Goal: Transaction & Acquisition: Obtain resource

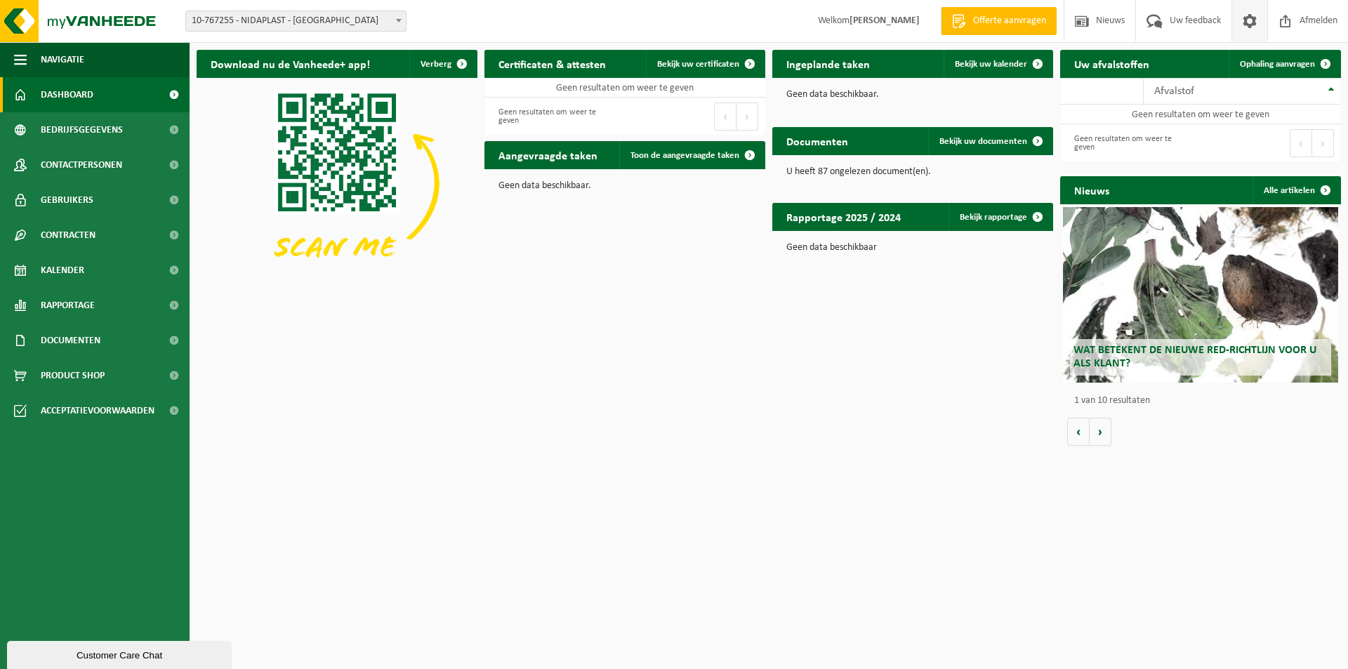
click at [1236, 23] on link at bounding box center [1250, 20] width 36 height 41
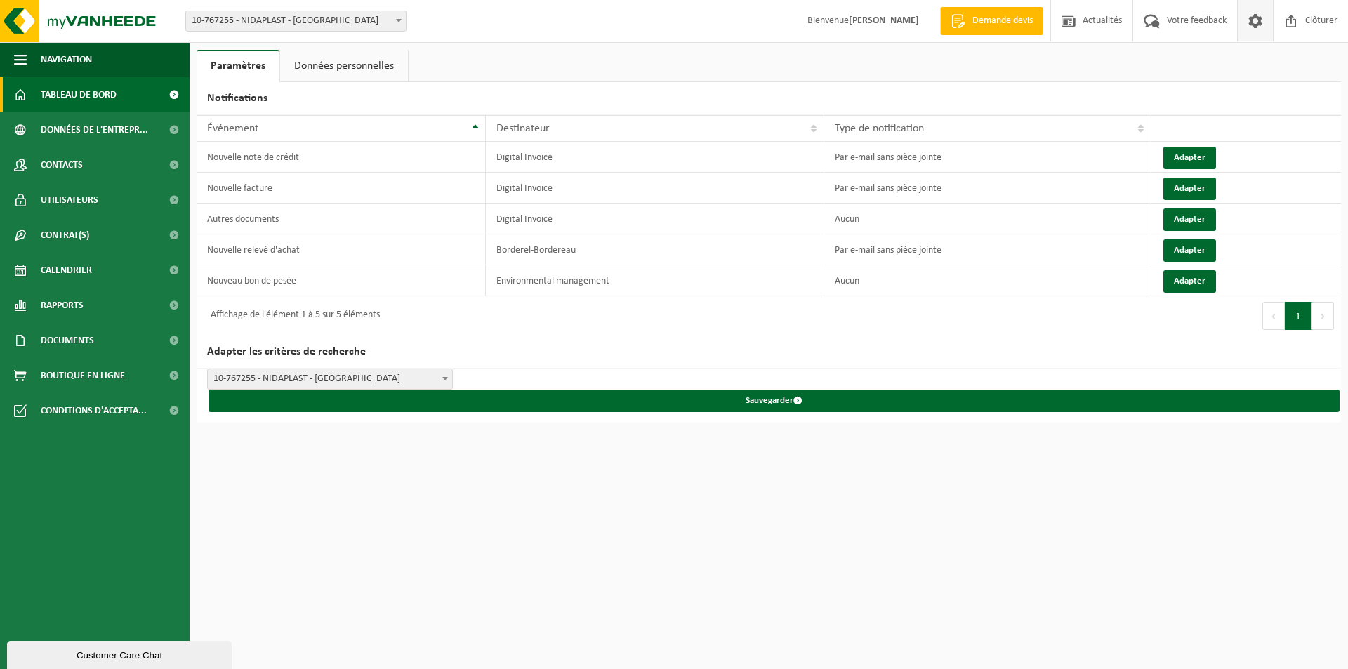
click at [105, 99] on span "Tableau de bord" at bounding box center [79, 94] width 76 height 35
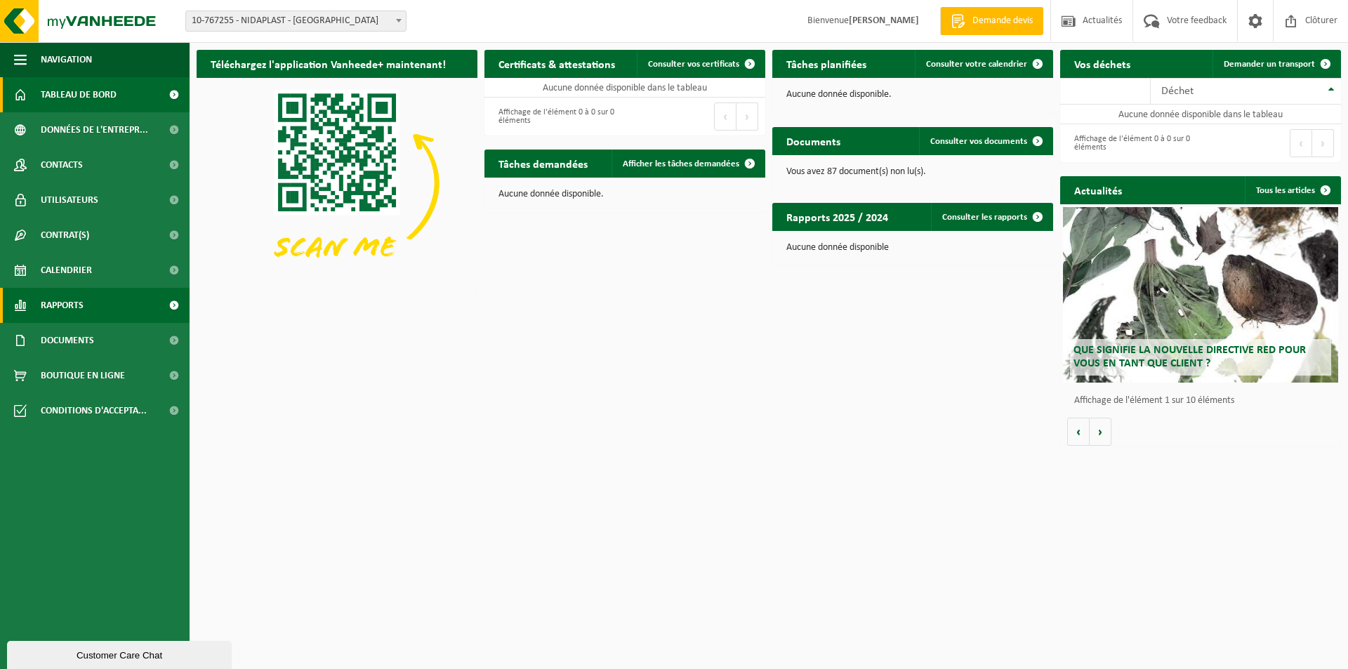
click at [170, 299] on span at bounding box center [174, 305] width 32 height 35
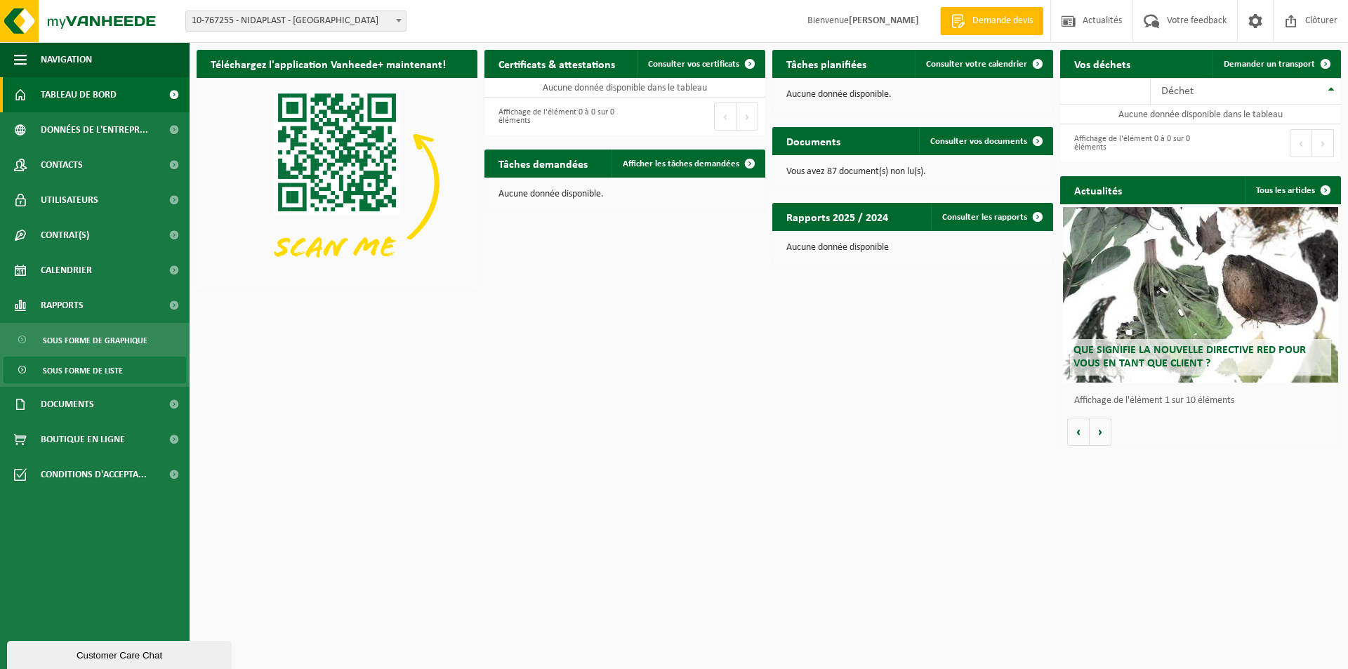
click at [105, 374] on span "Sous forme de liste" at bounding box center [83, 370] width 80 height 27
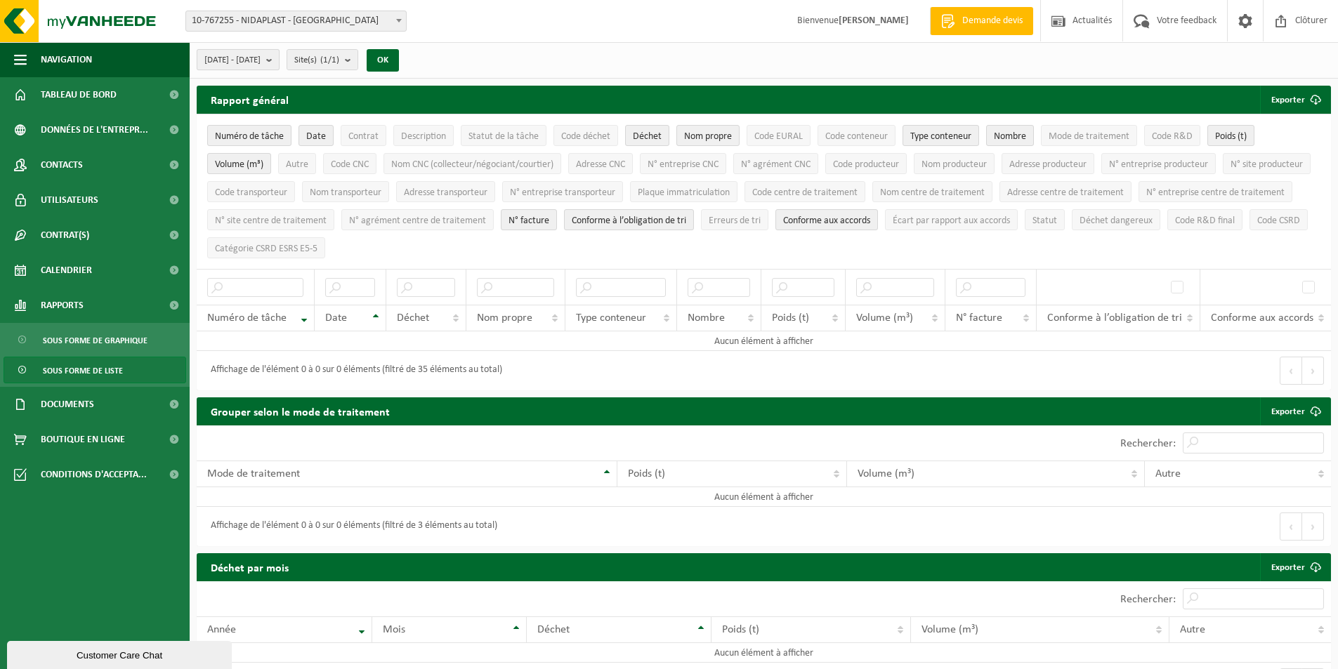
click at [279, 59] on b "submit" at bounding box center [272, 60] width 13 height 20
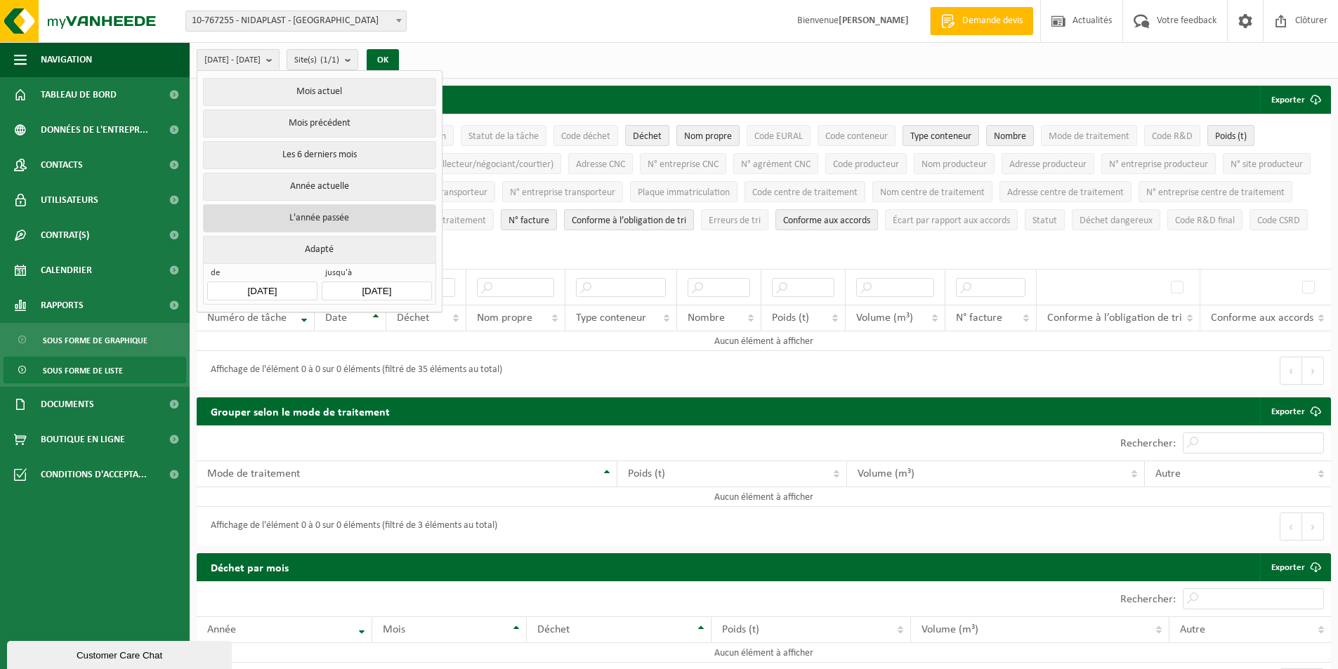
click at [331, 221] on button "L'année passée" at bounding box center [319, 218] width 232 height 28
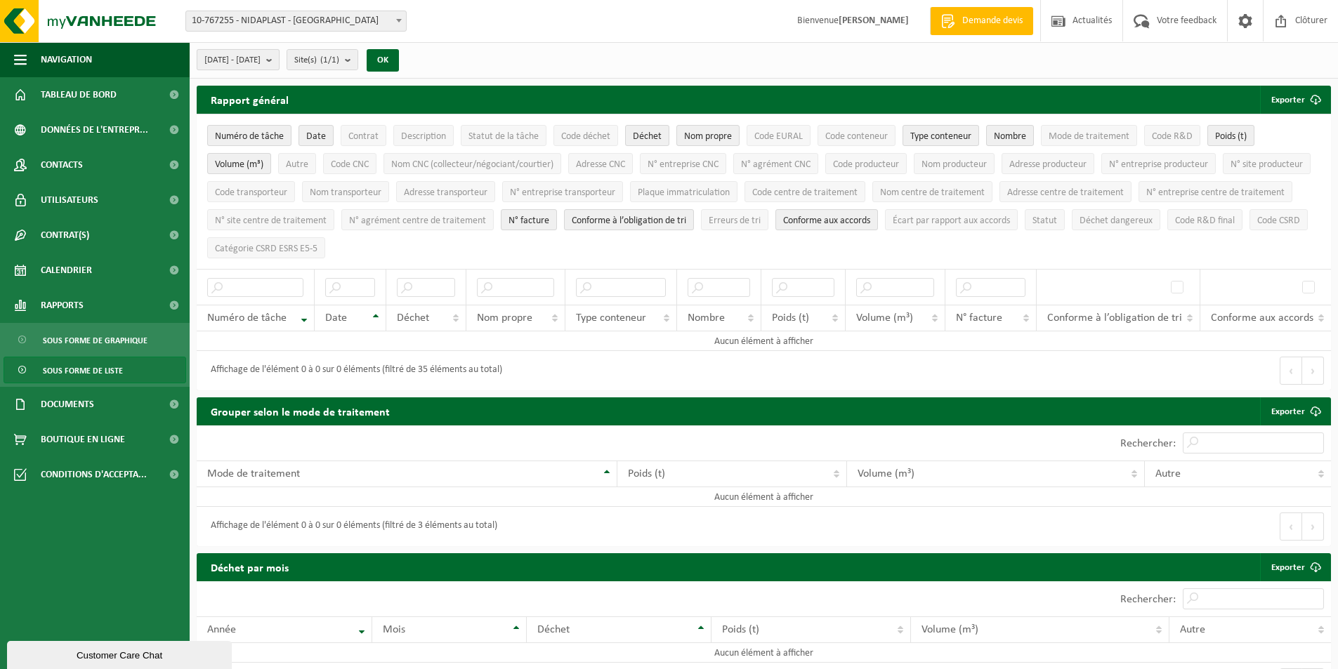
click at [279, 58] on b "submit" at bounding box center [272, 60] width 13 height 20
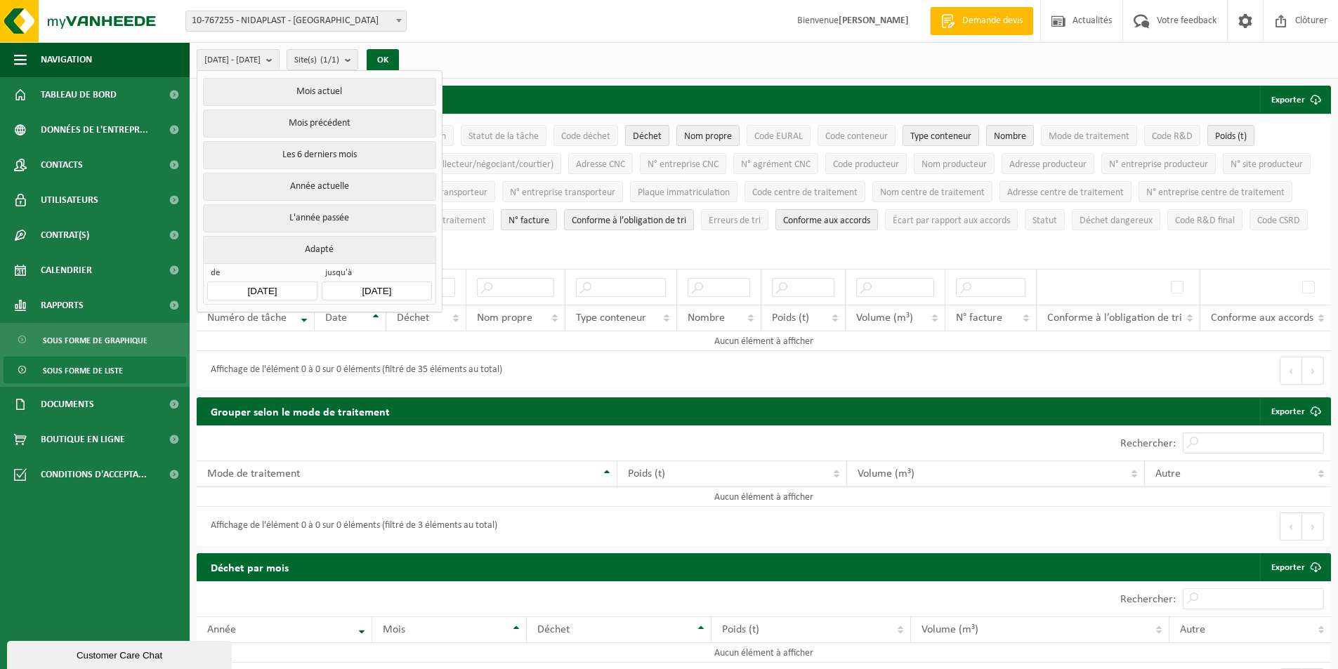
click at [256, 288] on input "2024-01-01" at bounding box center [262, 291] width 110 height 19
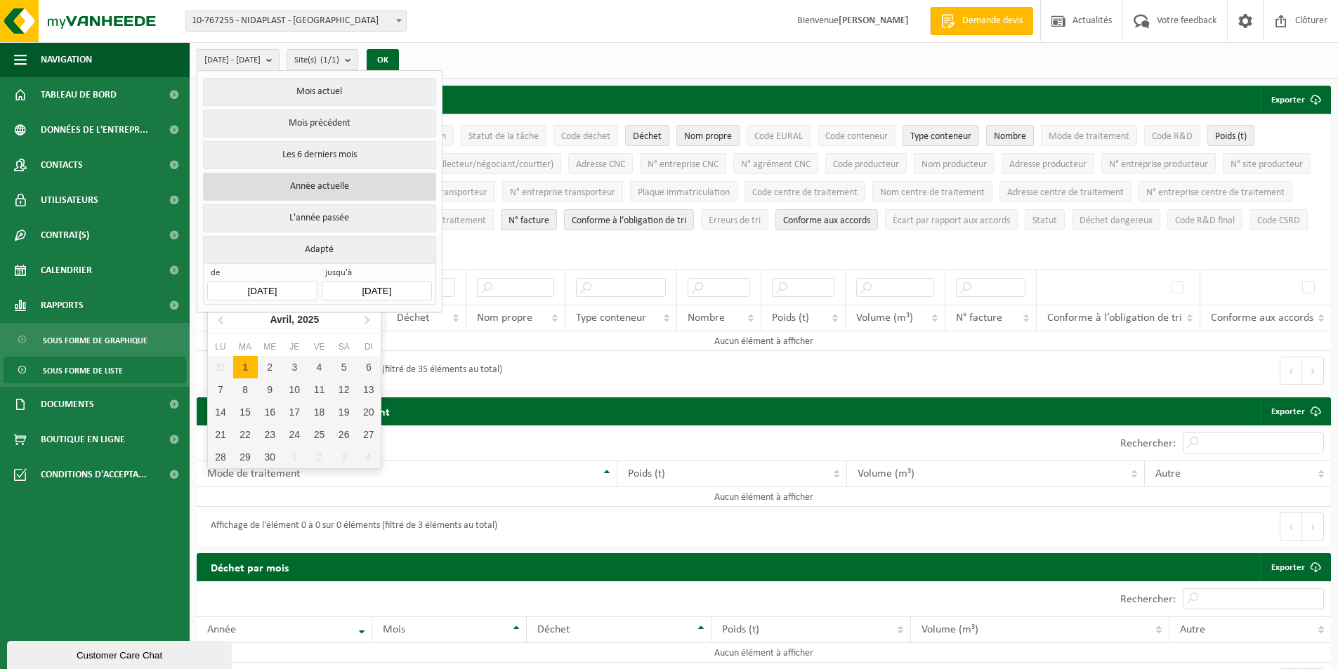
click at [347, 190] on button "Année actuelle" at bounding box center [319, 187] width 232 height 28
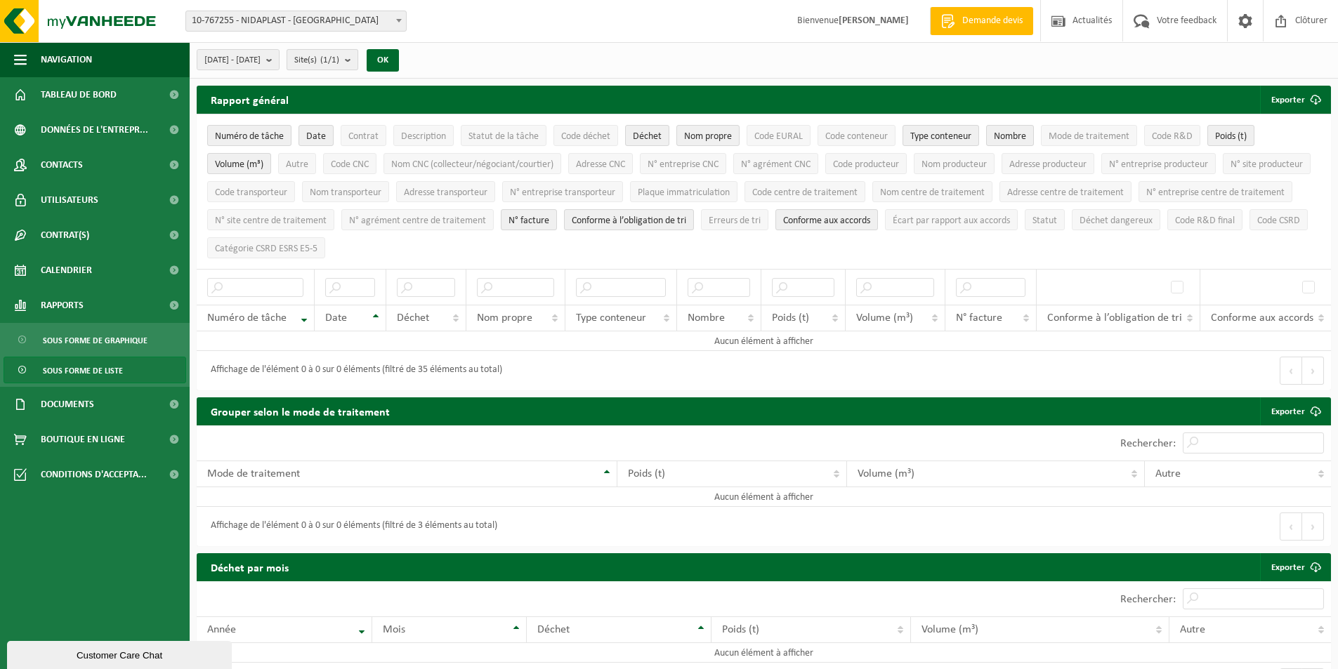
click at [358, 65] on button "Site(s) (1/1)" at bounding box center [322, 59] width 72 height 21
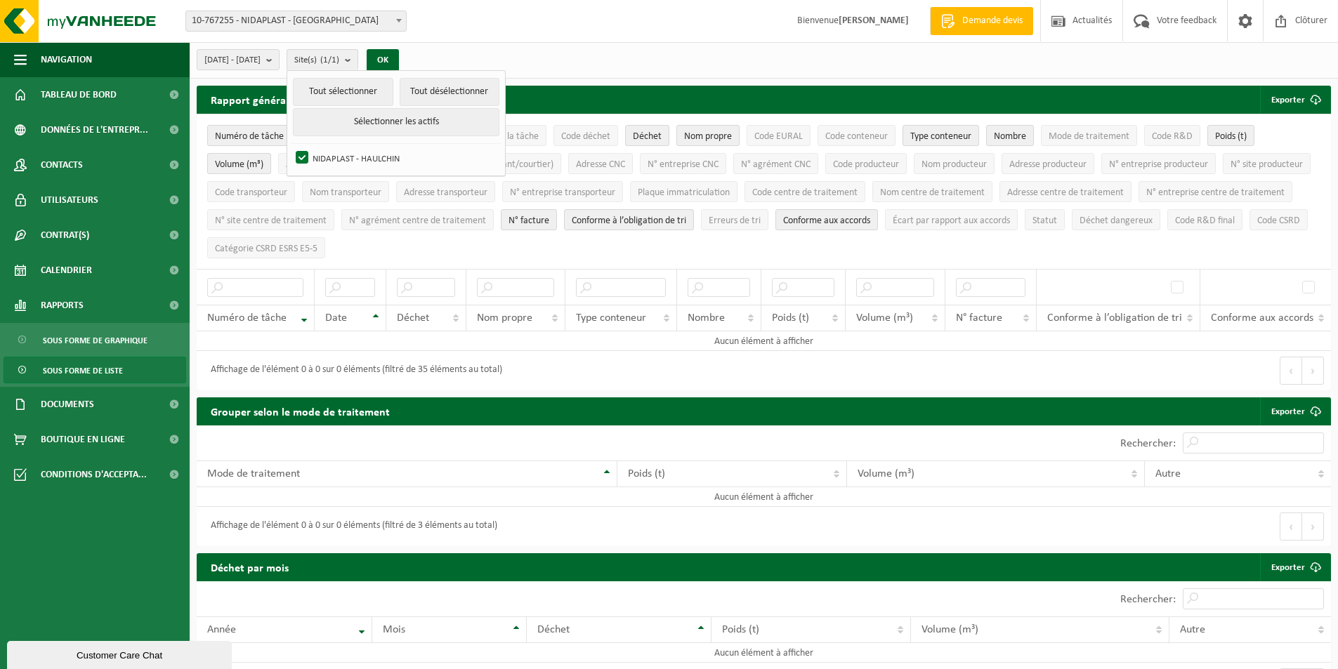
click at [393, 25] on span at bounding box center [399, 20] width 14 height 18
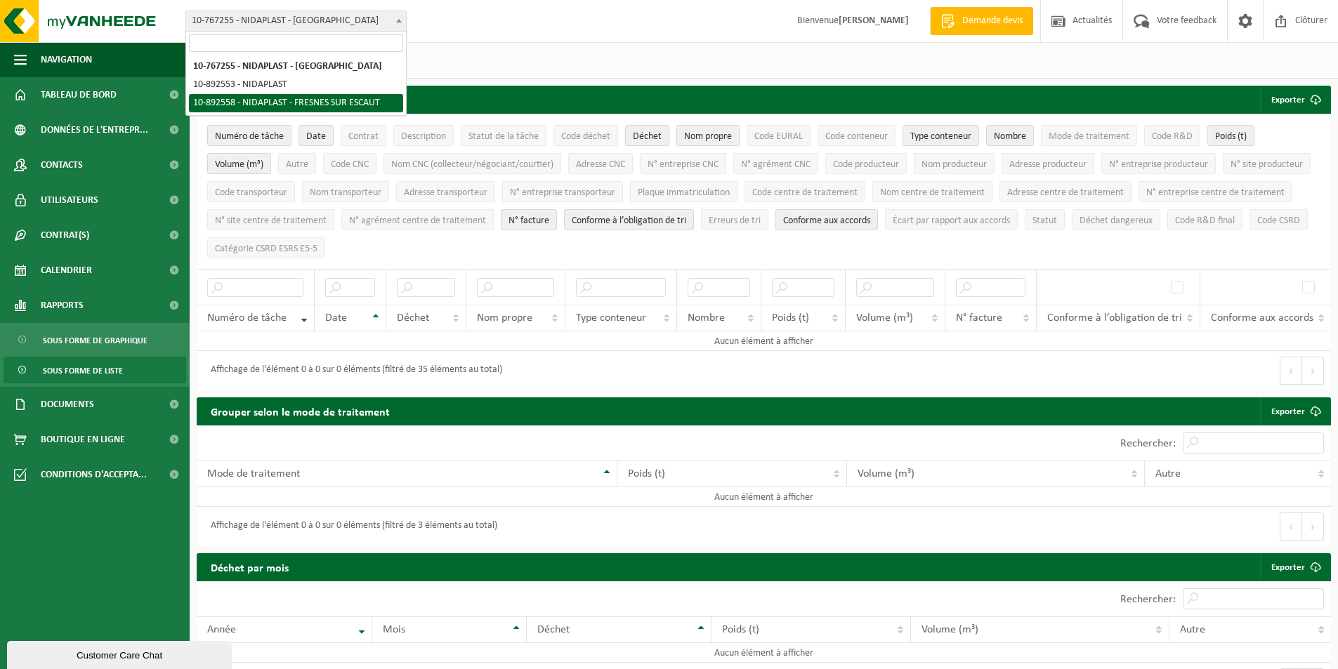
select select "115375"
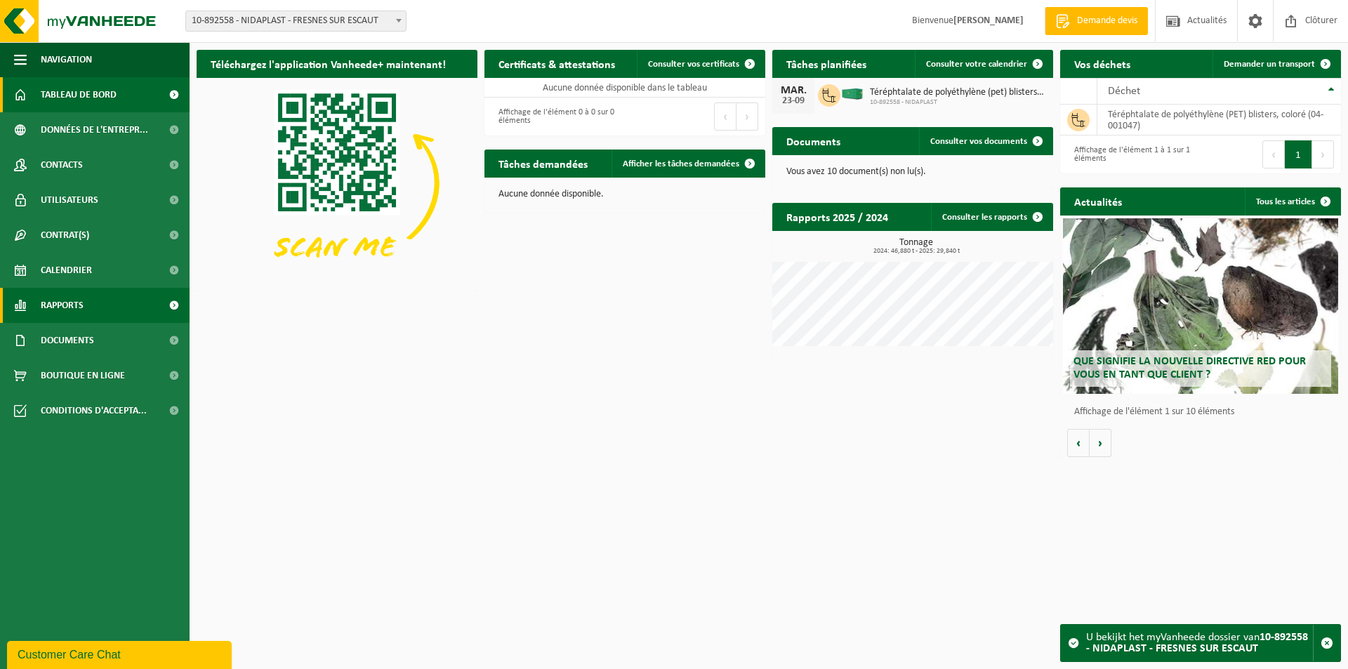
click at [131, 301] on link "Rapports" at bounding box center [95, 305] width 190 height 35
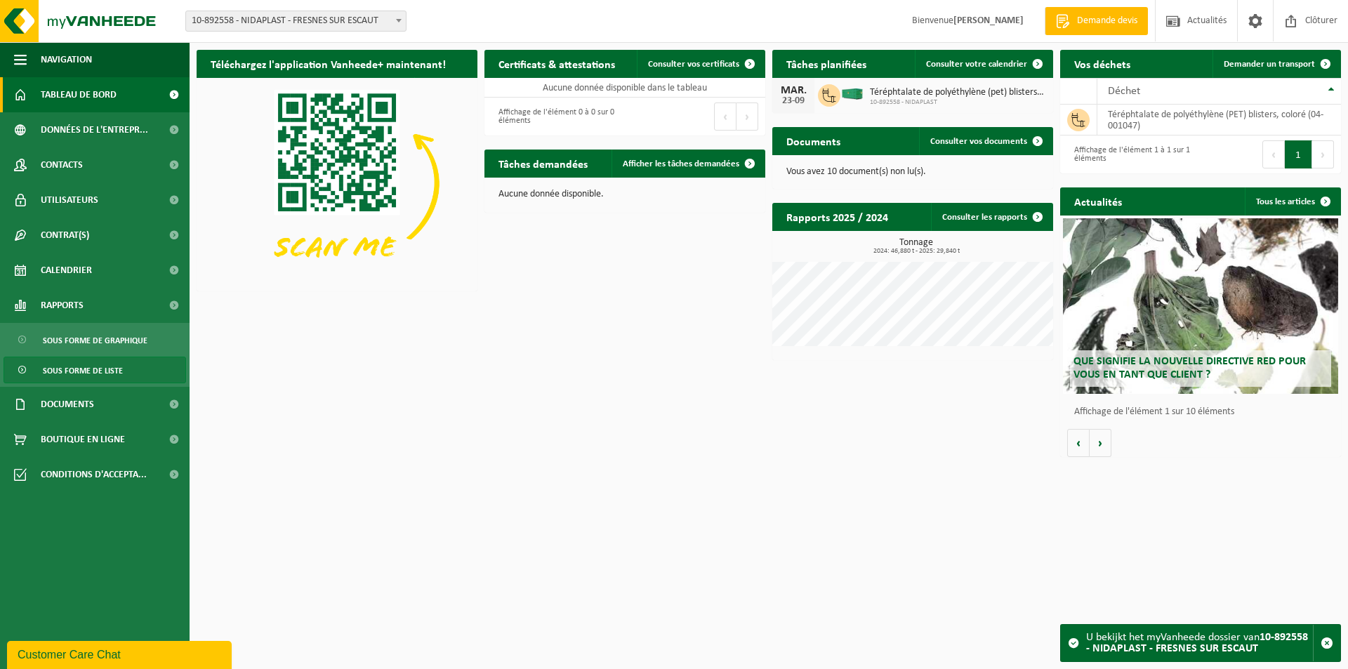
click at [136, 369] on link "Sous forme de liste" at bounding box center [95, 370] width 183 height 27
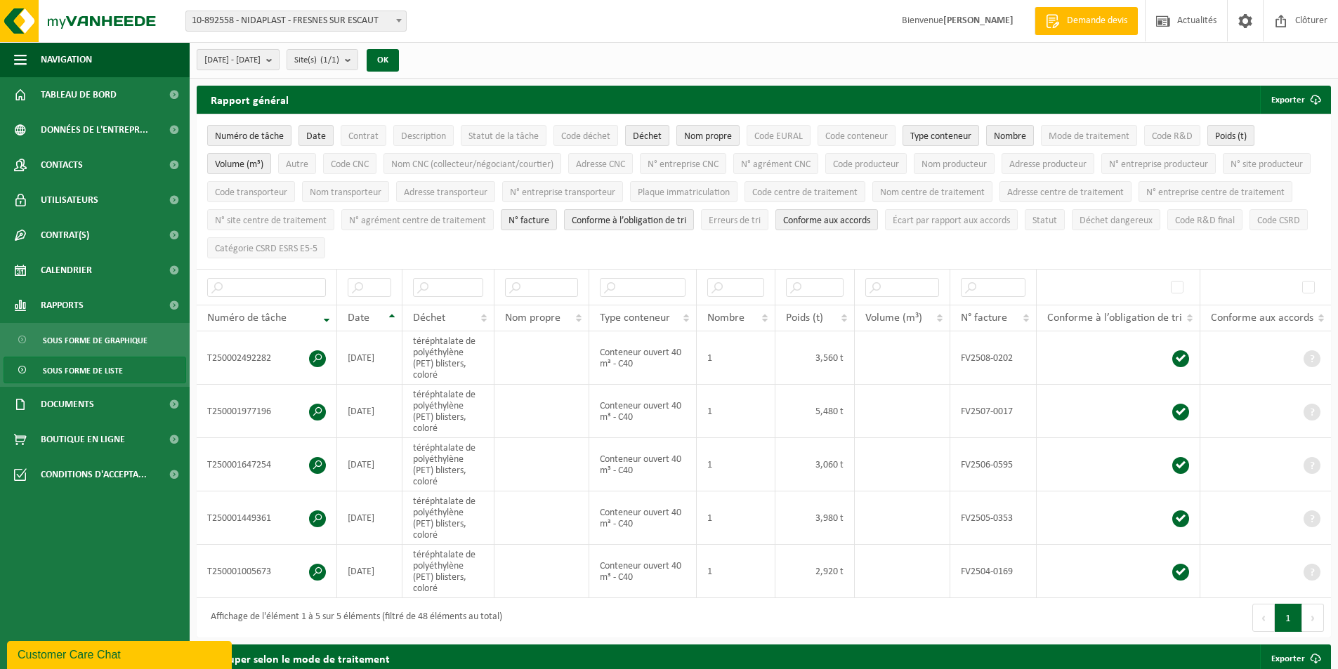
click at [279, 61] on b "submit" at bounding box center [272, 60] width 13 height 20
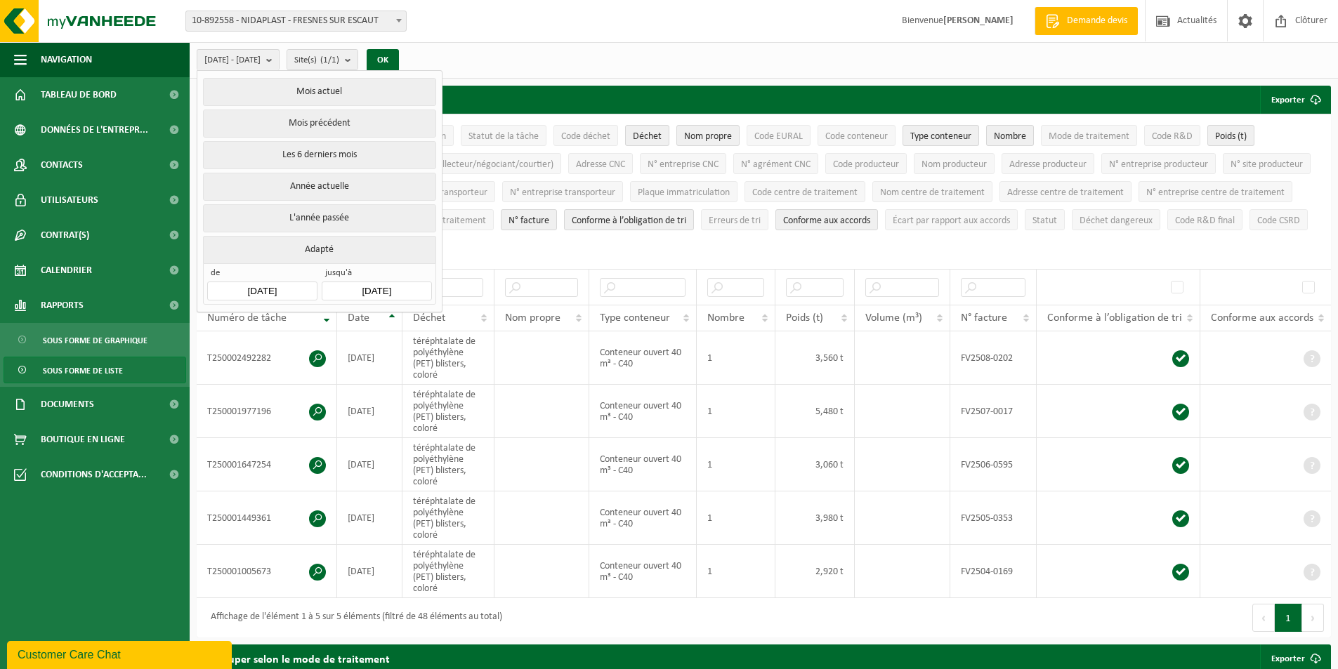
click at [522, 62] on div "2025-04-01 - 2025-09-23 Mois actuel Mois précédent Les 6 derniers mois Année ac…" at bounding box center [764, 60] width 1148 height 37
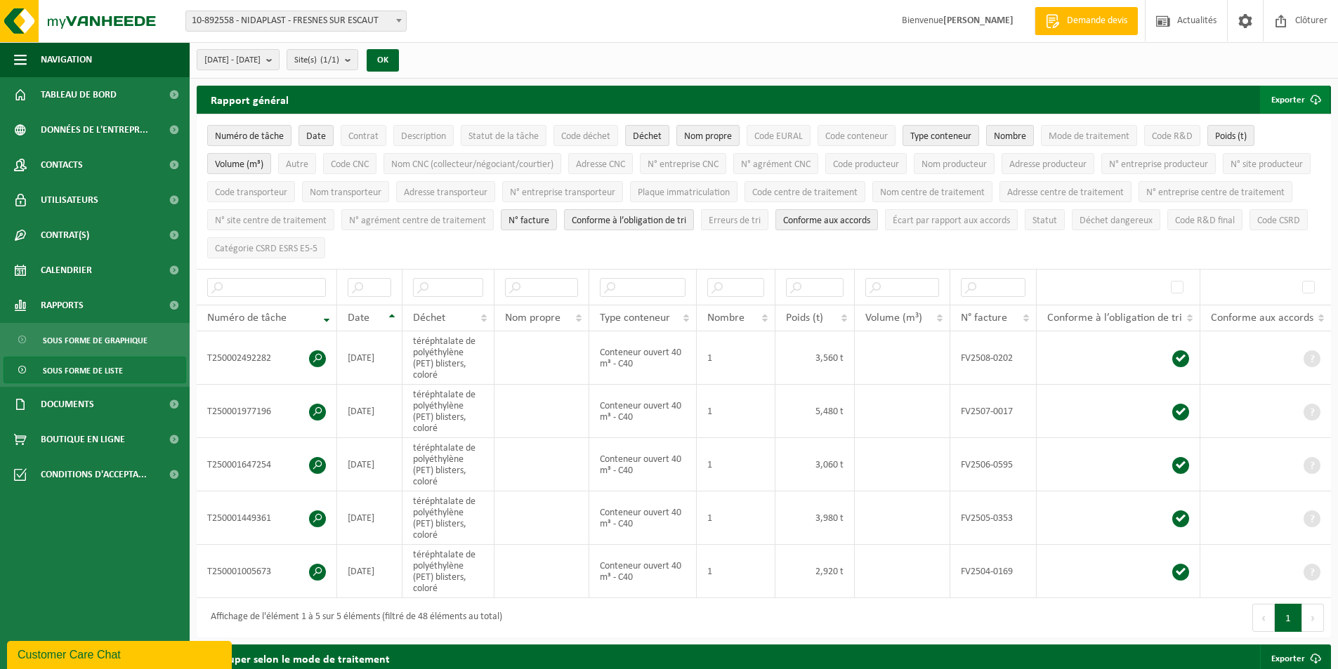
click at [1308, 99] on span "submit" at bounding box center [1315, 100] width 28 height 28
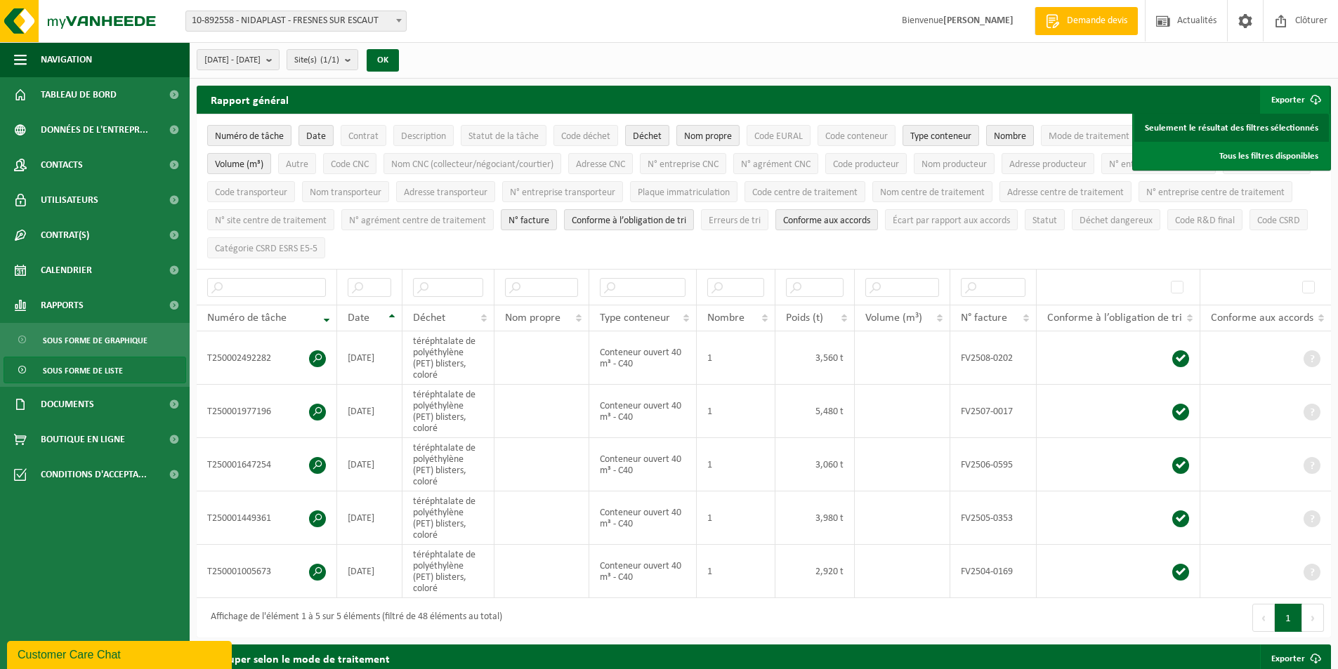
click at [1297, 131] on link "Seulement le résultat des filtres sélectionnés" at bounding box center [1231, 128] width 195 height 28
click at [136, 98] on link "Tableau de bord" at bounding box center [95, 94] width 190 height 35
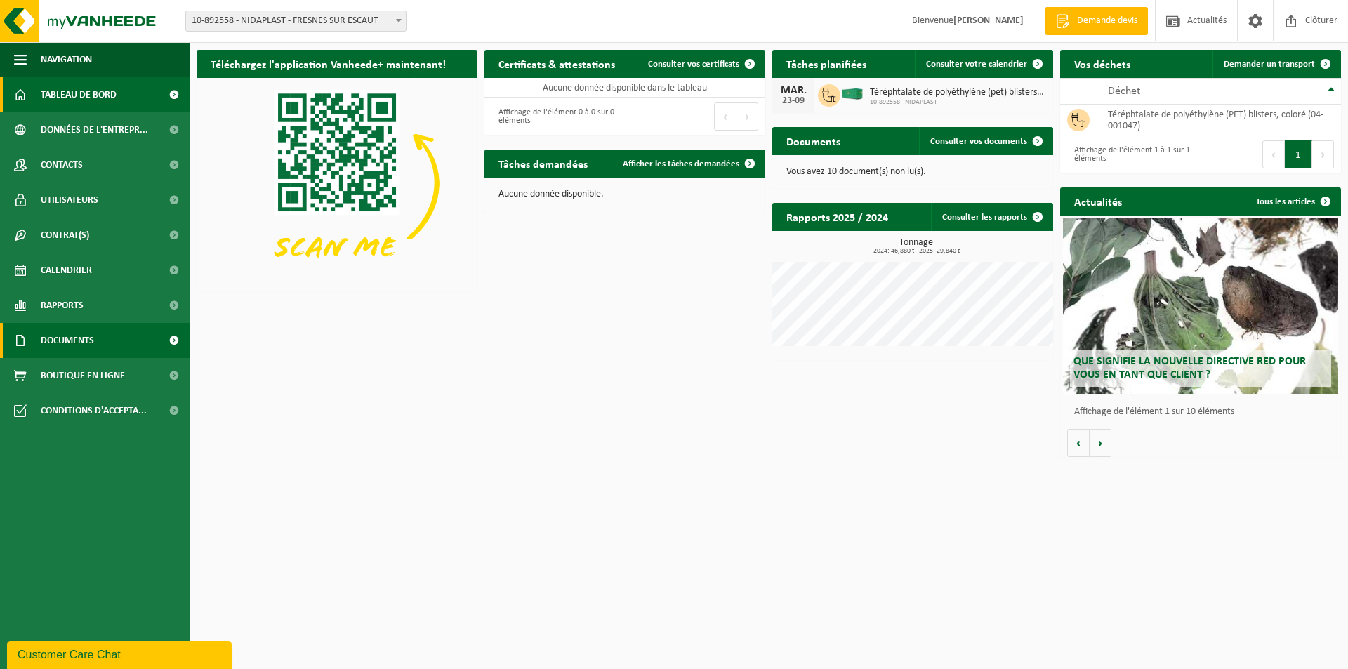
click at [155, 342] on link "Documents" at bounding box center [95, 340] width 190 height 35
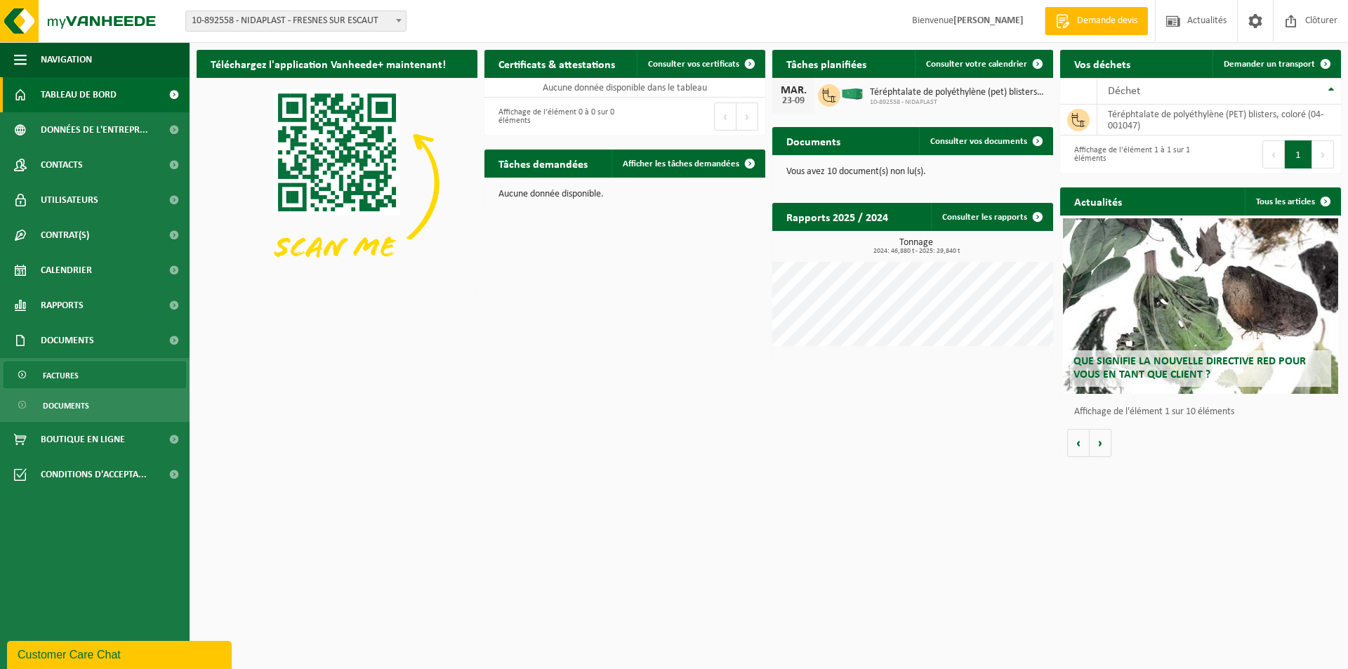
click at [146, 377] on link "Factures" at bounding box center [95, 375] width 183 height 27
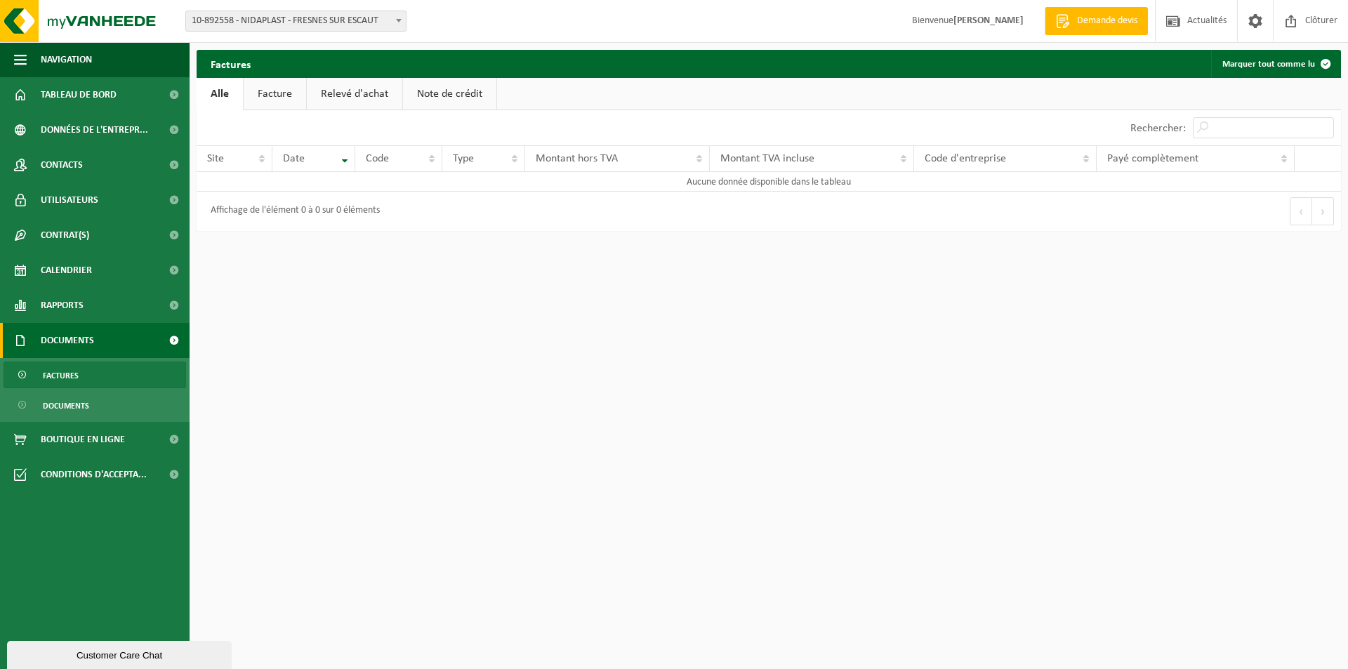
click at [265, 98] on link "Facture" at bounding box center [275, 94] width 62 height 32
click at [376, 94] on link "Relevé d'achat" at bounding box center [355, 94] width 95 height 32
click at [453, 97] on link "Note de crédit" at bounding box center [451, 94] width 93 height 32
click at [264, 93] on link "Facture" at bounding box center [274, 94] width 62 height 32
